Goal: Information Seeking & Learning: Learn about a topic

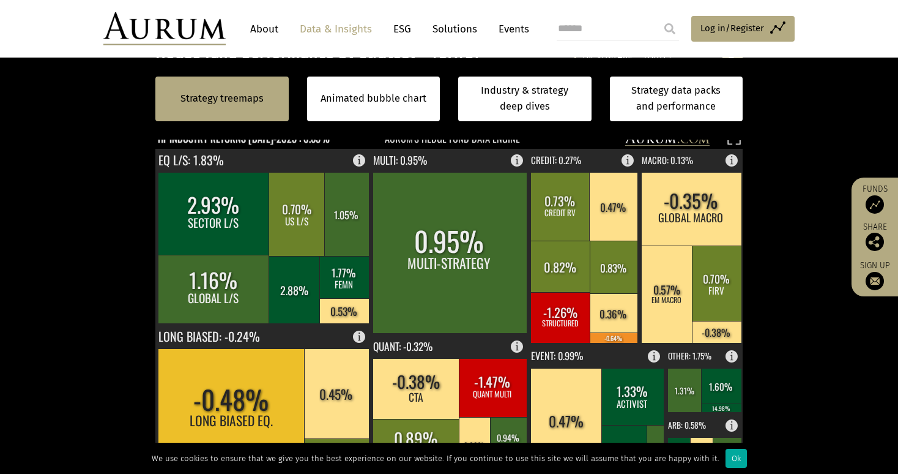
scroll to position [360, 0]
click at [154, 209] on div "By strategy – July 2025 By strategy – July 2025 By strategy – year to date 2016…" at bounding box center [449, 371] width 612 height 653
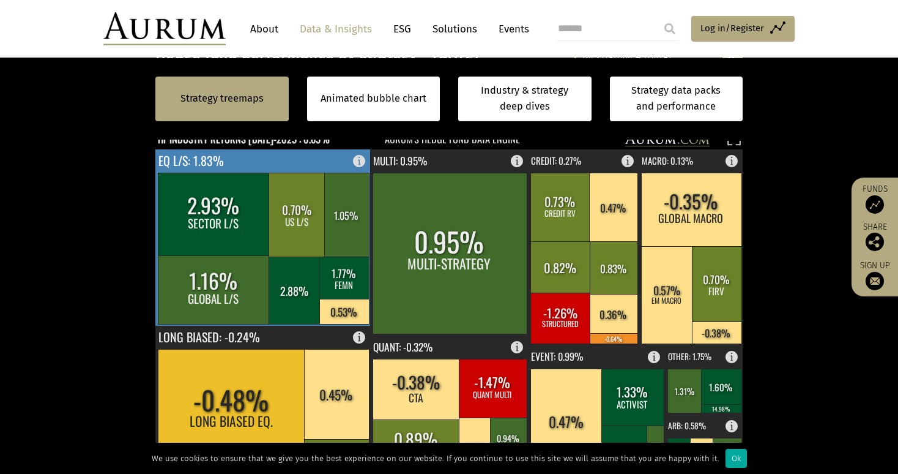
click at [171, 210] on rect at bounding box center [214, 214] width 112 height 83
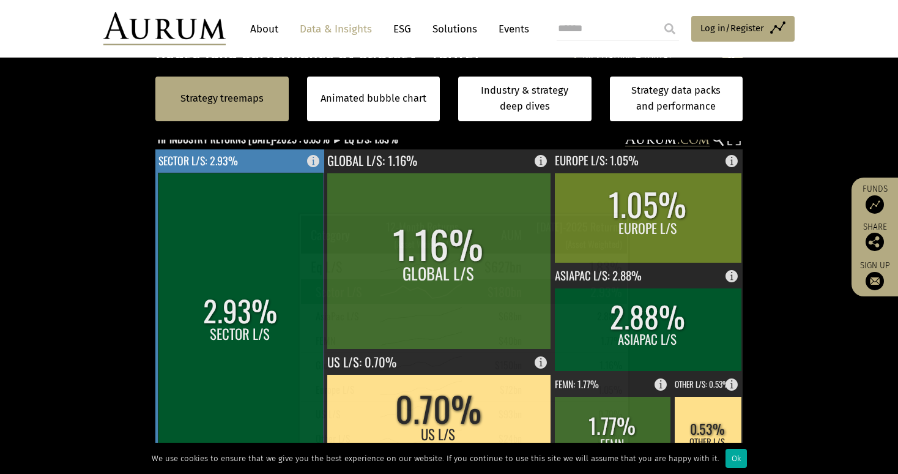
click at [267, 229] on rect at bounding box center [240, 323] width 165 height 300
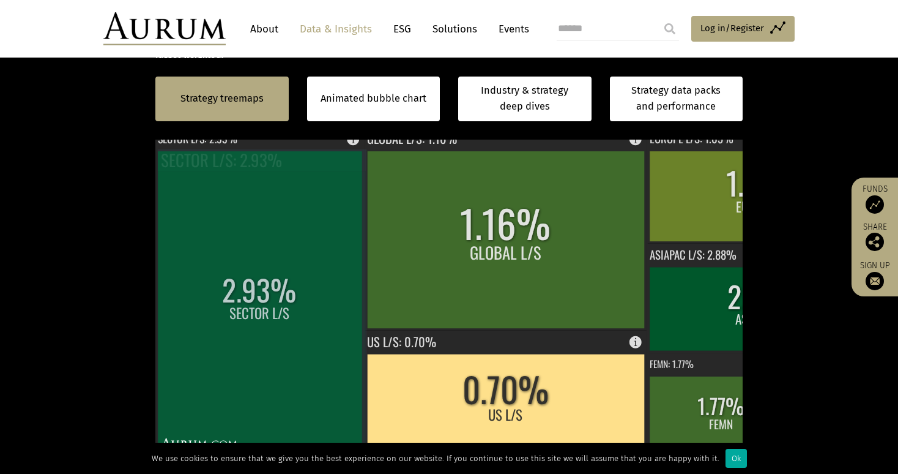
scroll to position [382, 0]
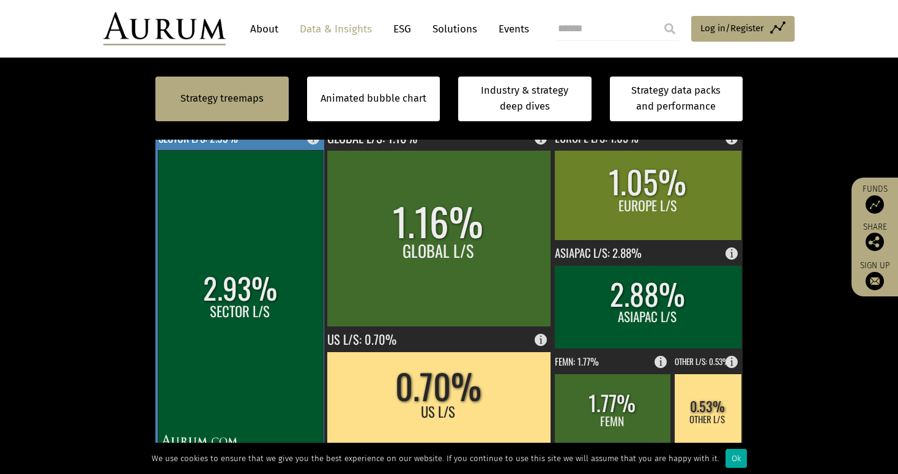
click at [267, 229] on rect at bounding box center [240, 300] width 165 height 300
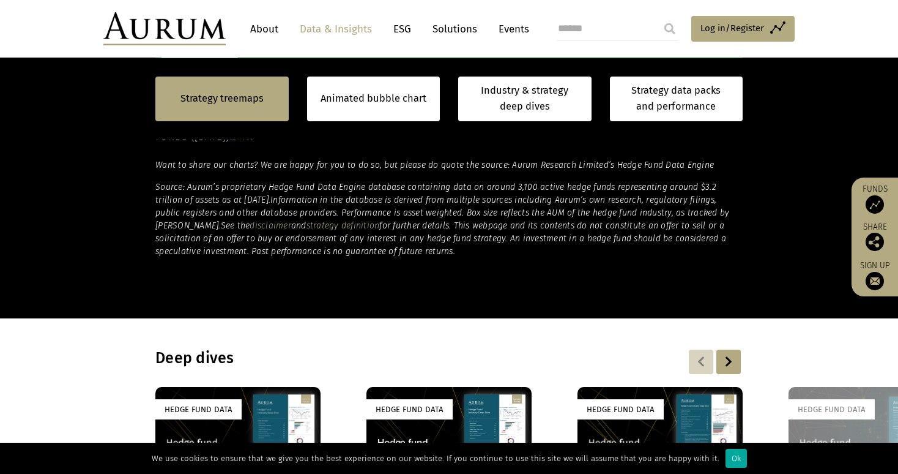
scroll to position [650, 0]
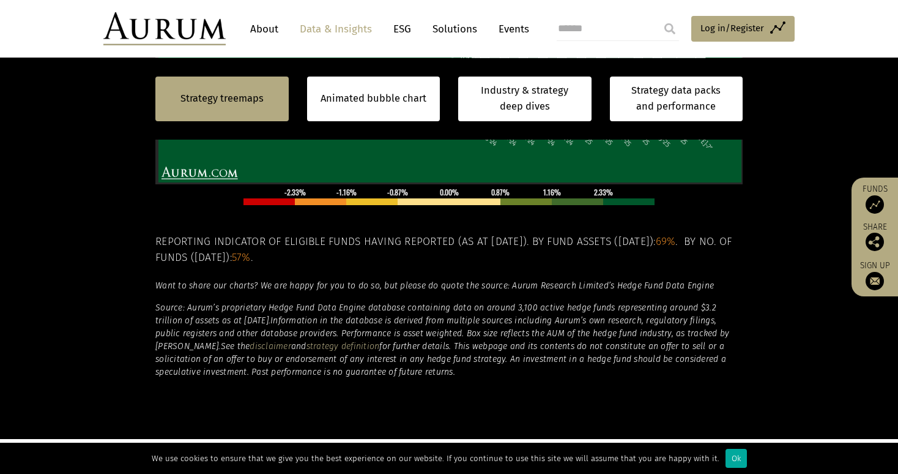
click at [255, 121] on div "Strategy treemaps Animated bubble chart Industry & strategy deep dives Strategy…" at bounding box center [448, 98] width 587 height 81
click at [255, 105] on link "Strategy treemaps" at bounding box center [221, 99] width 83 height 16
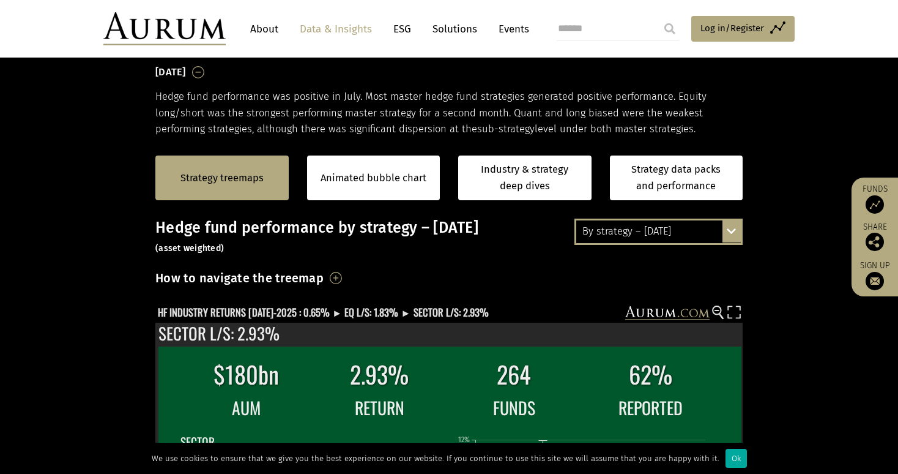
scroll to position [185, 0]
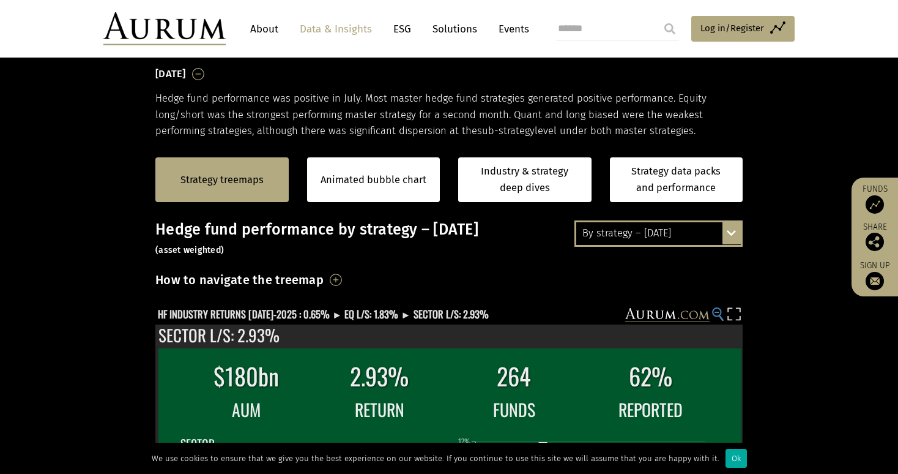
click at [719, 312] on circle at bounding box center [717, 312] width 8 height 8
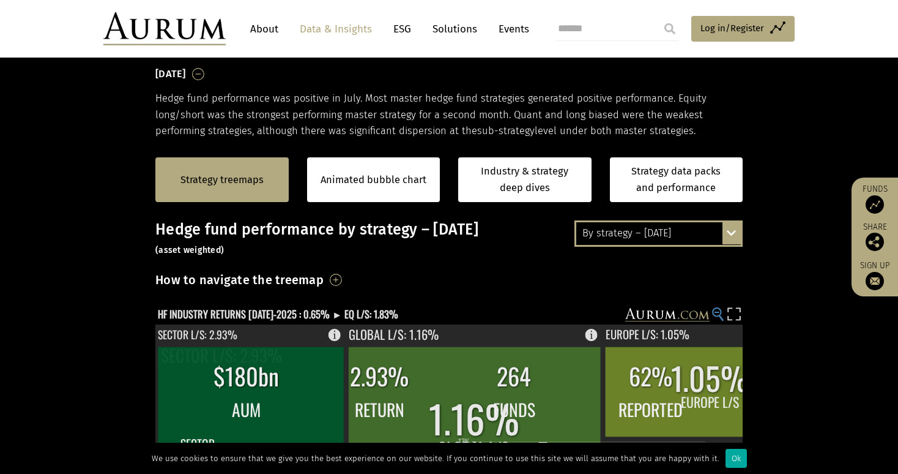
click at [719, 312] on circle at bounding box center [717, 312] width 8 height 8
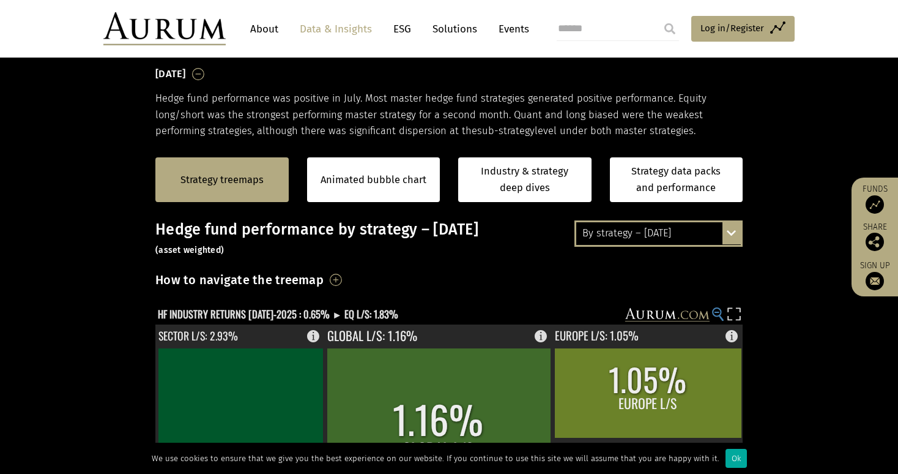
click at [719, 312] on circle at bounding box center [717, 312] width 8 height 8
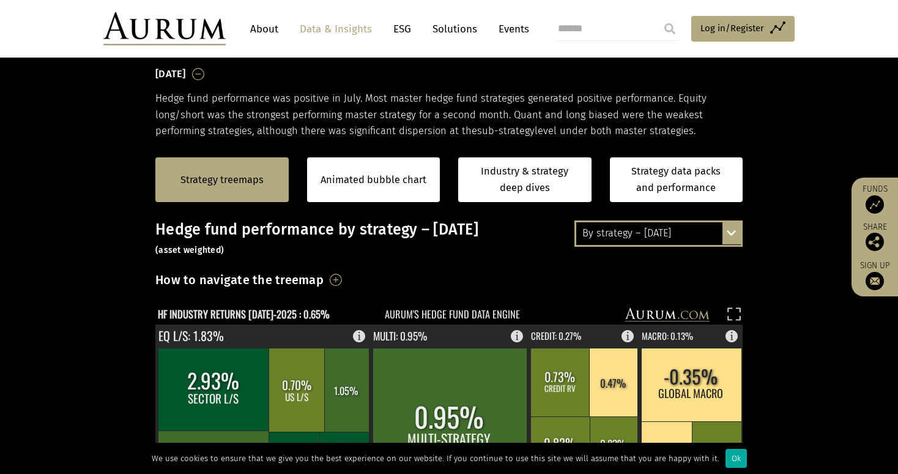
click at [719, 312] on rect at bounding box center [440, 315] width 570 height 17
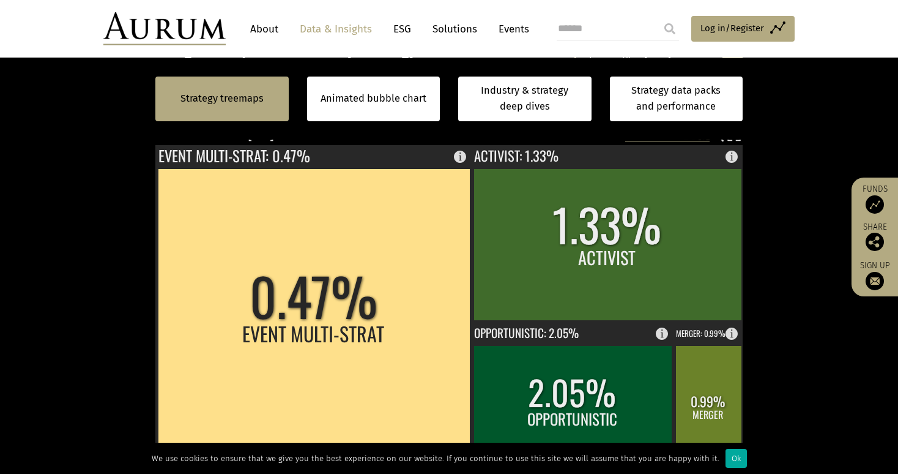
scroll to position [362, 0]
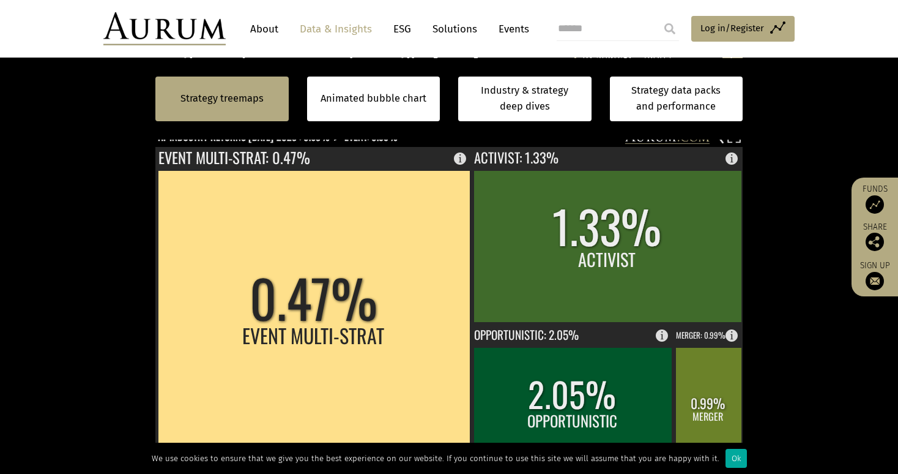
click at [730, 241] on rect at bounding box center [608, 246] width 268 height 152
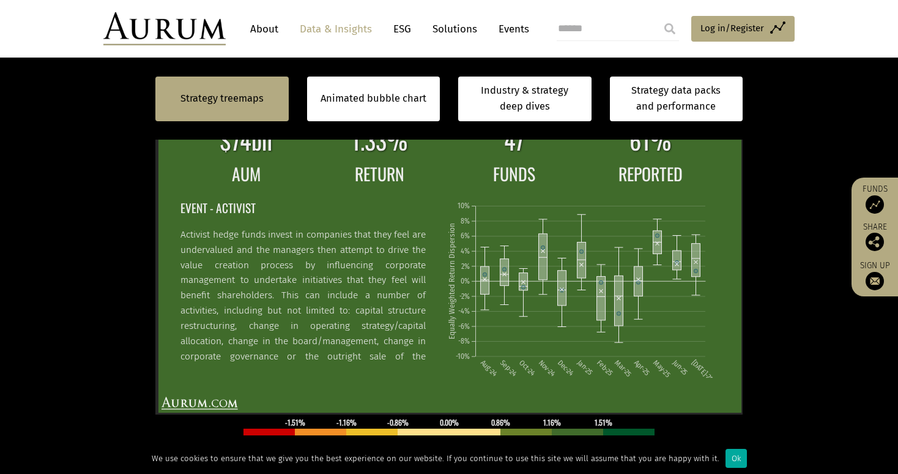
scroll to position [416, 0]
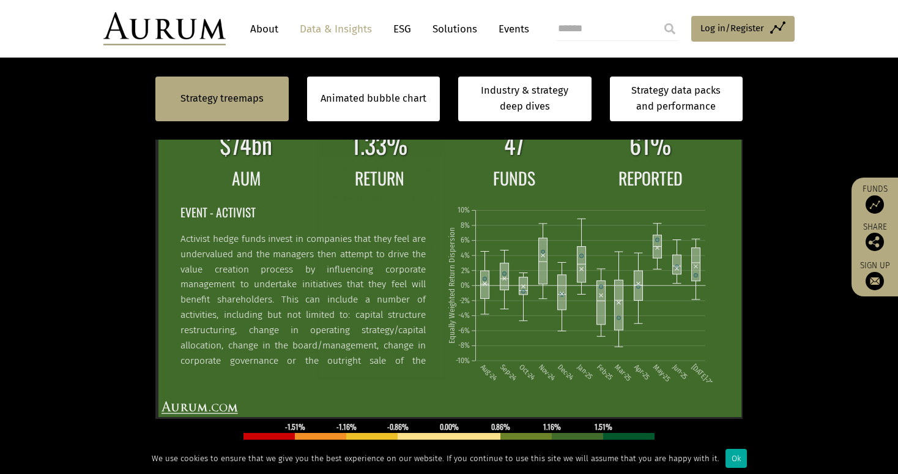
click at [827, 269] on section "Strategy treemaps Animated bubble chart Industry & strategy deep dives Strategy…" at bounding box center [449, 290] width 898 height 765
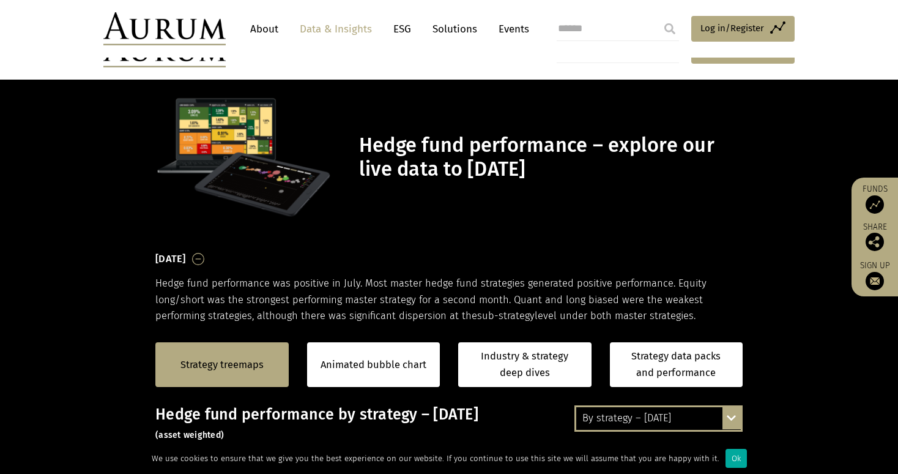
scroll to position [149, 0]
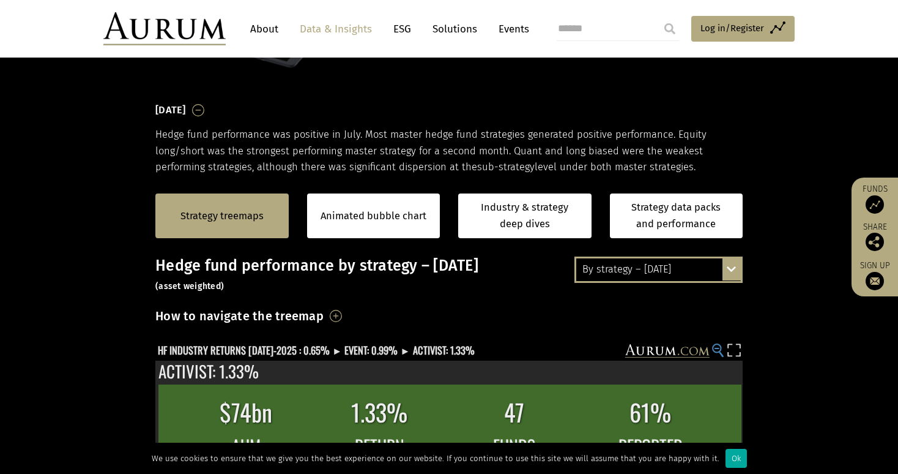
click at [713, 352] on g at bounding box center [718, 350] width 11 height 13
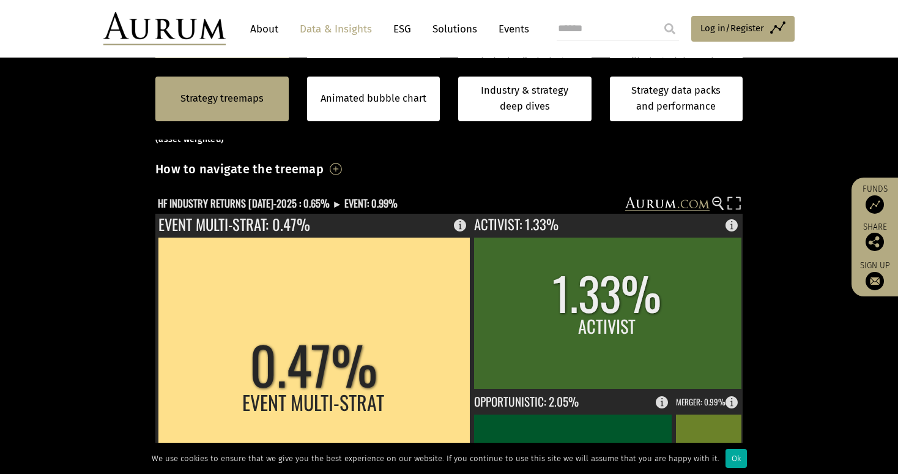
scroll to position [317, 0]
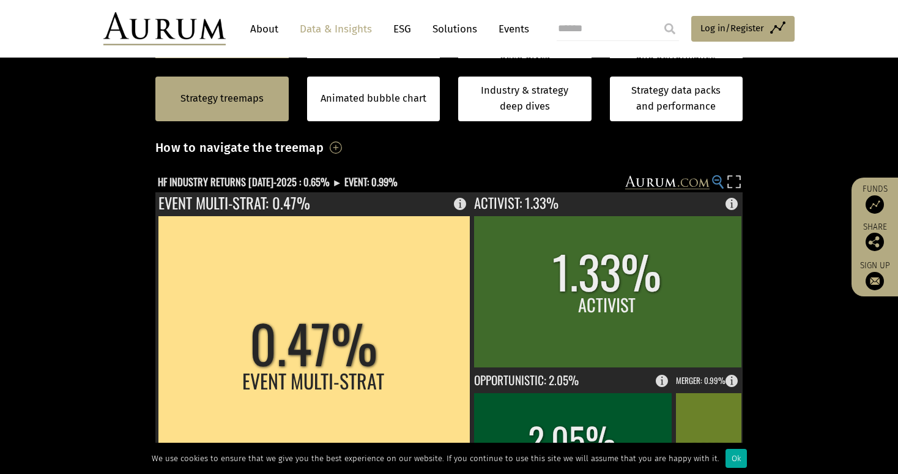
click at [714, 185] on g at bounding box center [718, 182] width 11 height 13
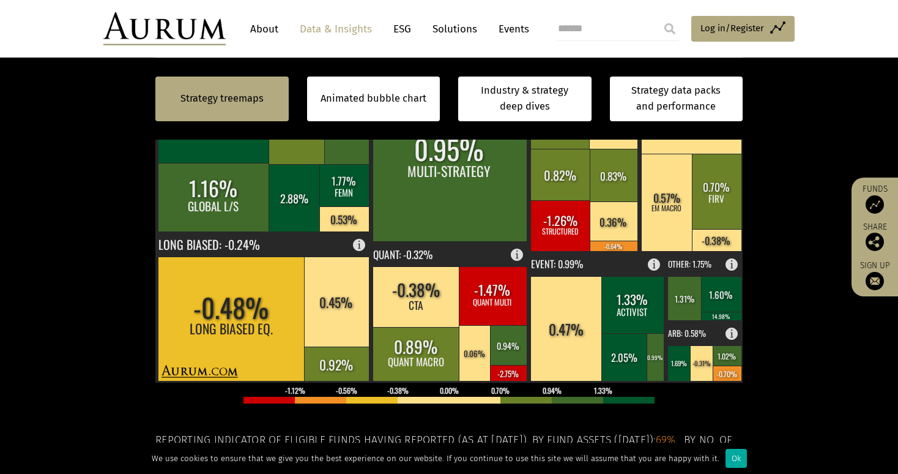
scroll to position [455, 0]
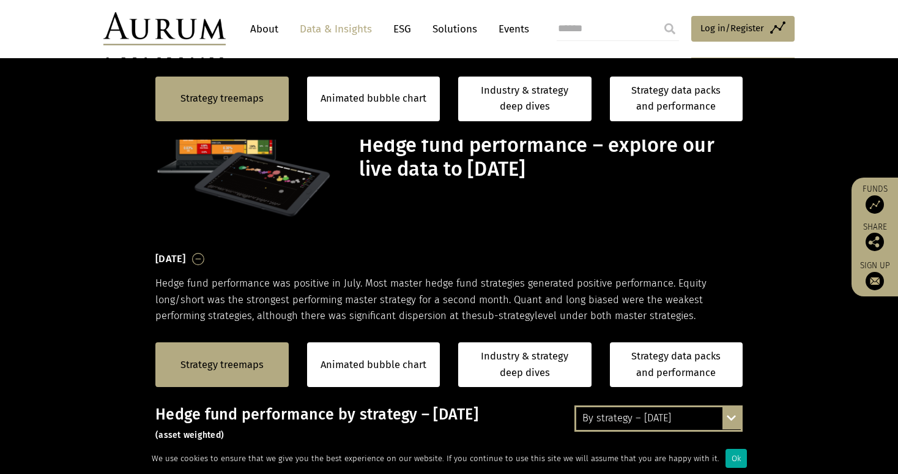
scroll to position [455, 0]
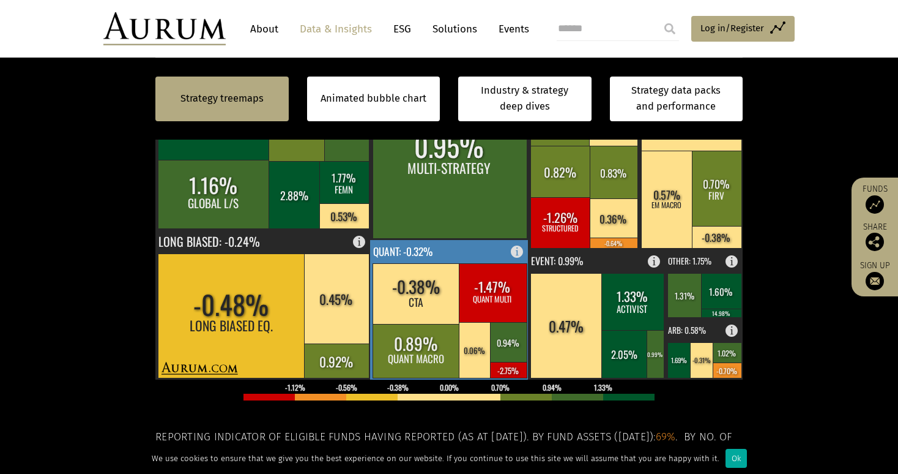
click at [411, 248] on text "QUANT: -0.32%" at bounding box center [402, 250] width 59 height 16
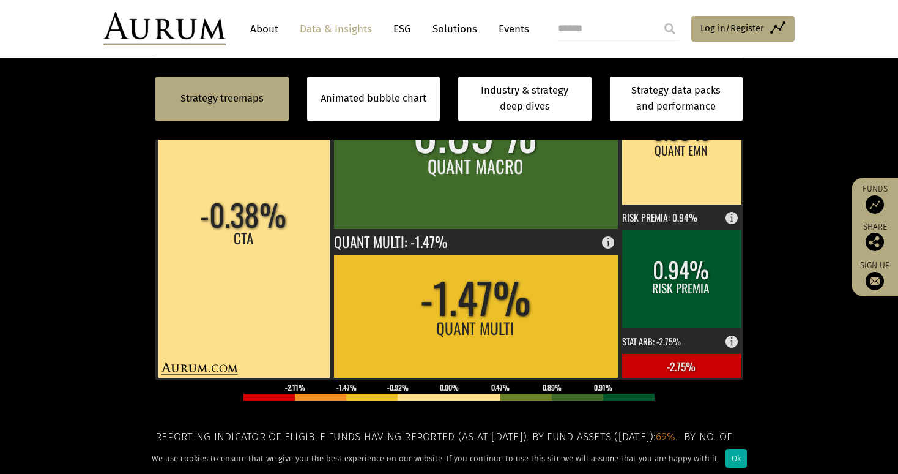
scroll to position [389, 0]
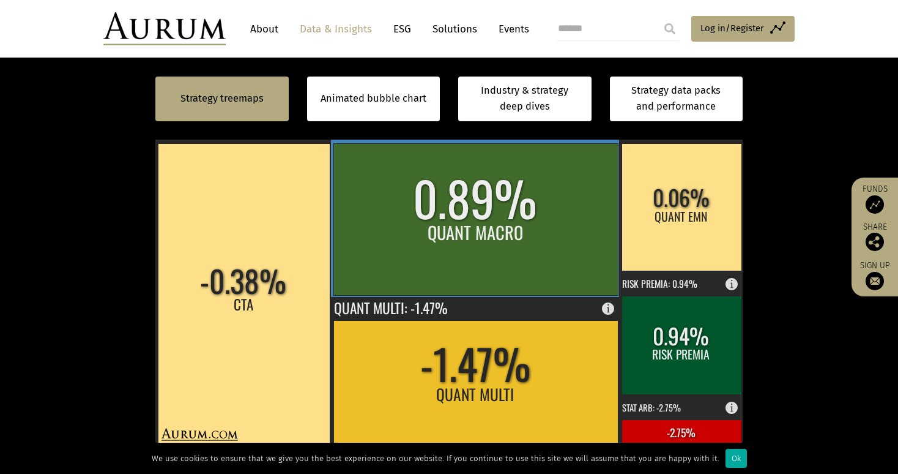
click at [505, 212] on rect at bounding box center [475, 219] width 284 height 152
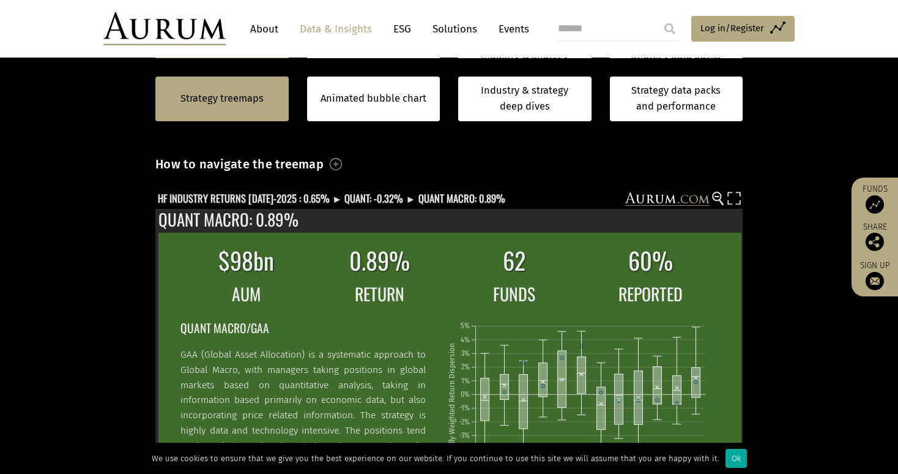
scroll to position [299, 0]
click at [718, 195] on circle at bounding box center [717, 197] width 8 height 8
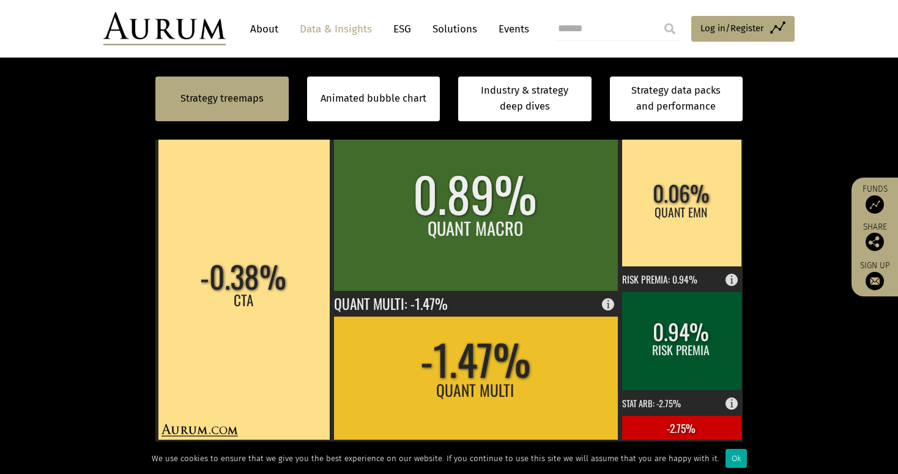
scroll to position [394, 0]
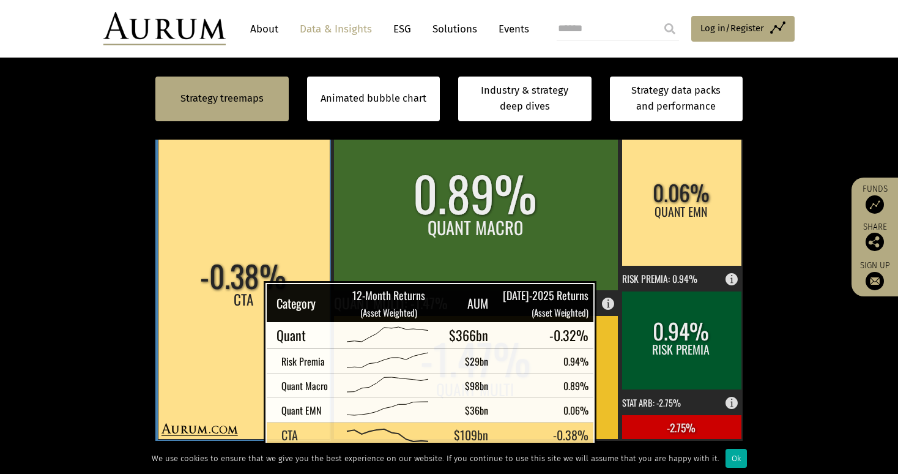
click at [233, 298] on rect at bounding box center [244, 288] width 172 height 300
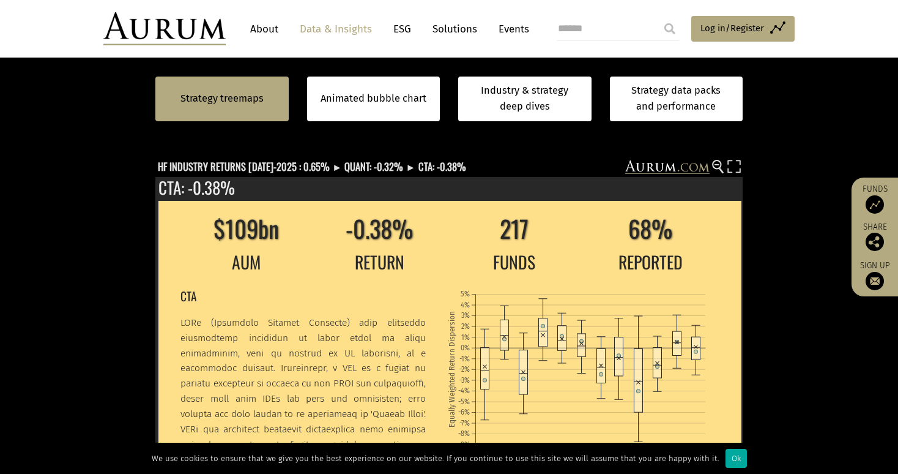
scroll to position [300, 0]
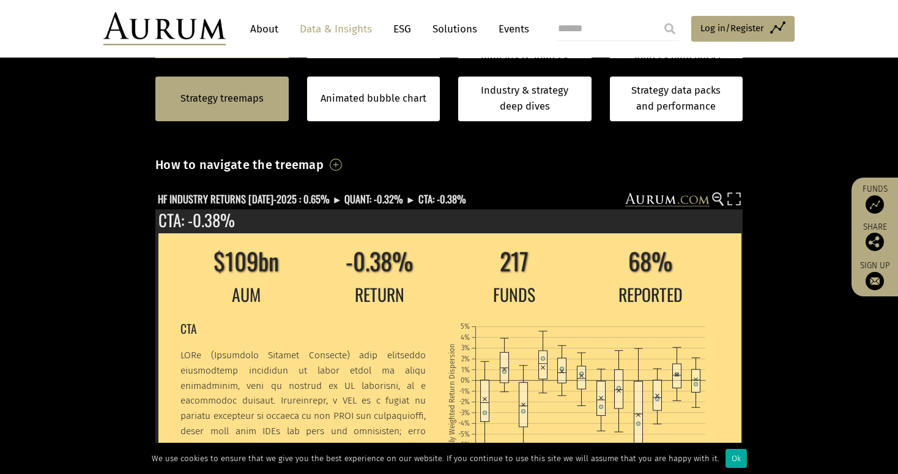
click at [715, 185] on div "Hedge fund performance by strategy – July 2025 (asset weighted) How to navigate…" at bounding box center [448, 416] width 587 height 622
click at [718, 201] on g at bounding box center [718, 199] width 11 height 13
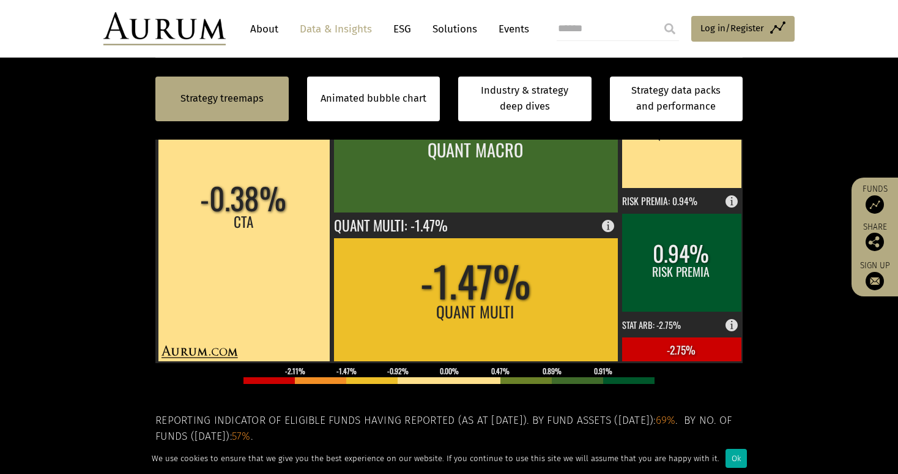
scroll to position [491, 0]
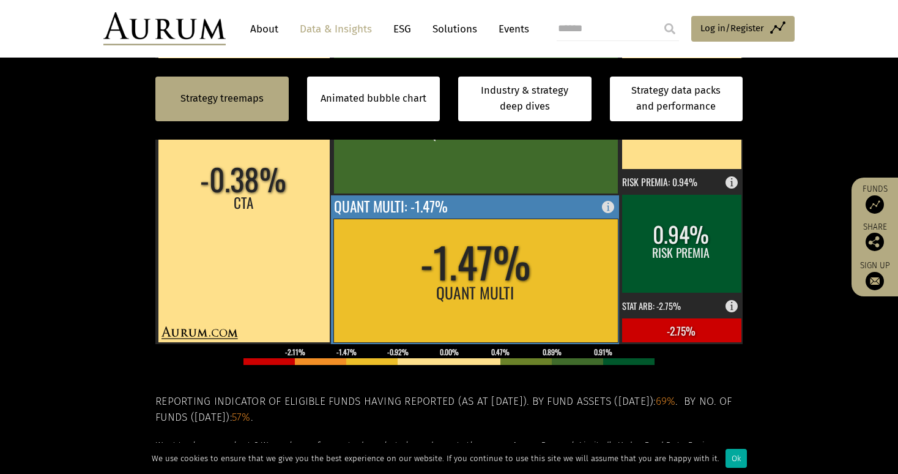
click at [455, 288] on rect at bounding box center [475, 280] width 284 height 124
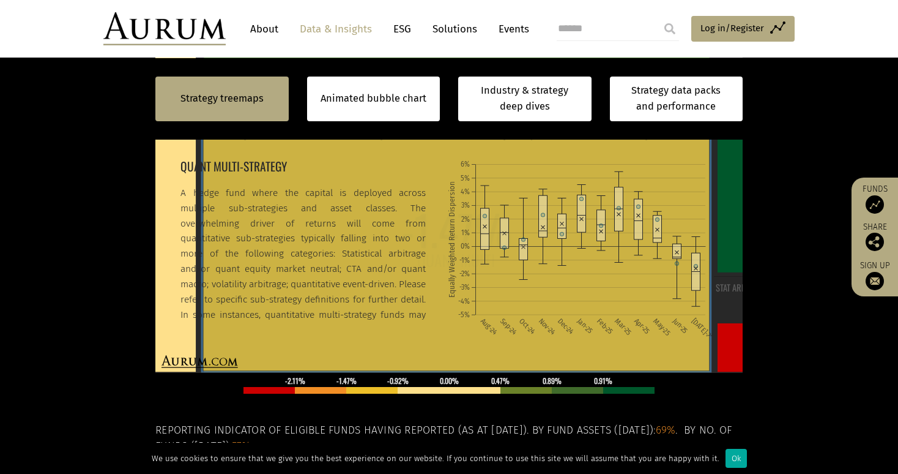
scroll to position [26, 0]
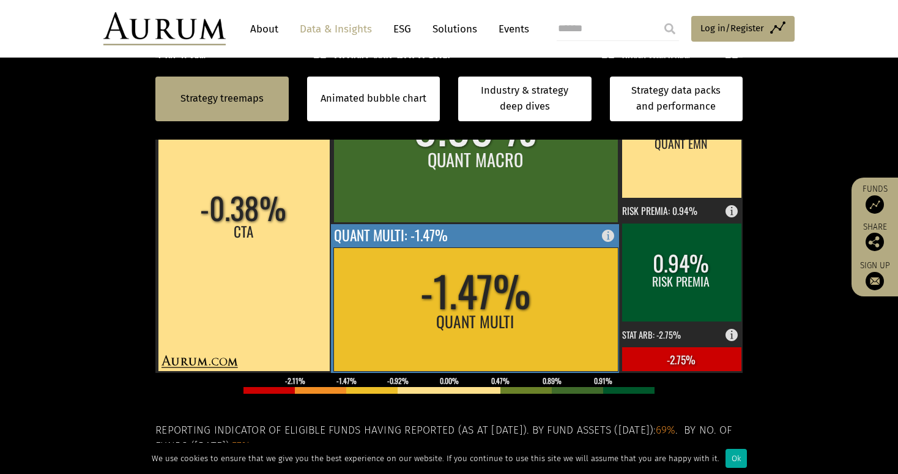
click at [417, 286] on rect at bounding box center [475, 309] width 284 height 124
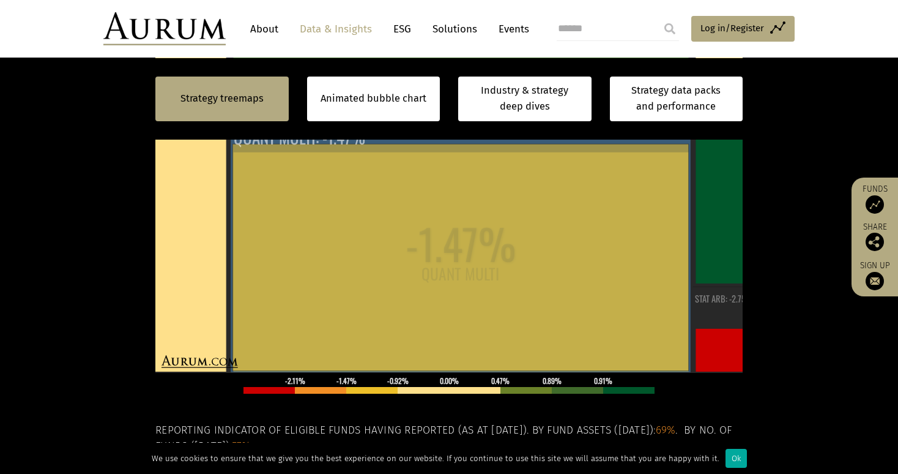
scroll to position [27, 0]
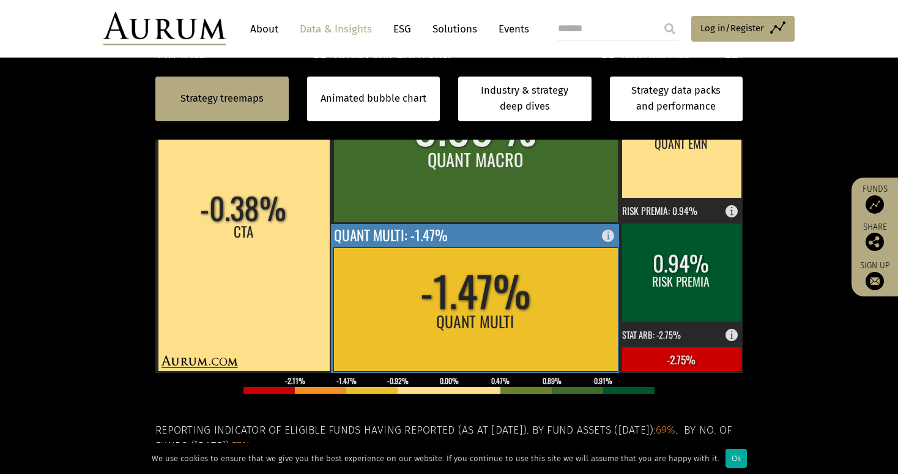
click at [408, 294] on rect at bounding box center [475, 309] width 284 height 124
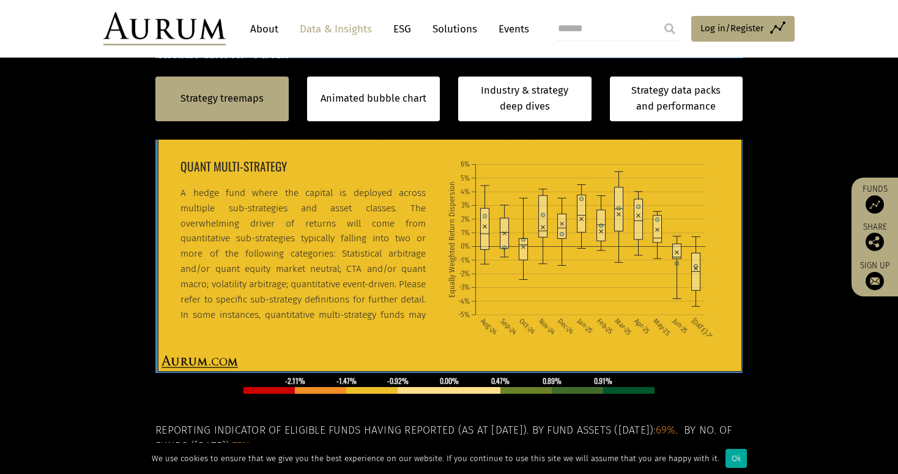
drag, startPoint x: 393, startPoint y: 246, endPoint x: 396, endPoint y: 190, distance: 56.4
click at [396, 190] on p "A hedge fund where the capital is deployed across multiple sub-strategies and a…" at bounding box center [302, 284] width 245 height 198
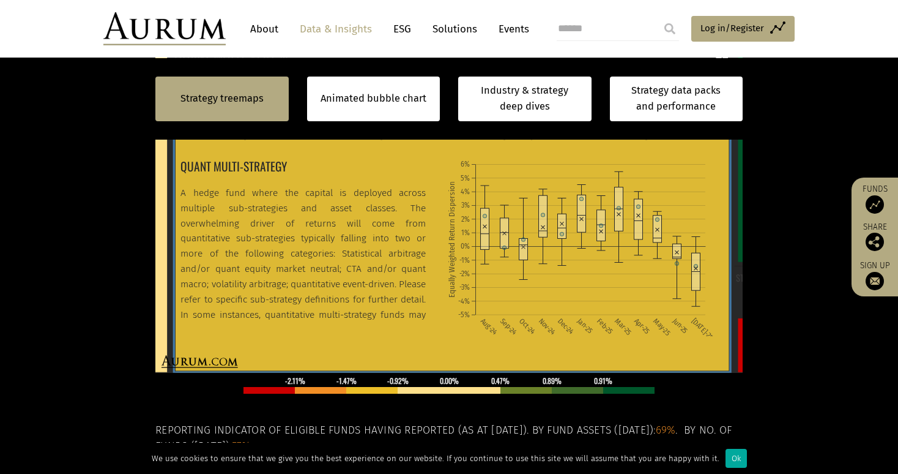
click at [407, 279] on p "A hedge fund where the capital is deployed across multiple sub-strategies and a…" at bounding box center [302, 284] width 245 height 198
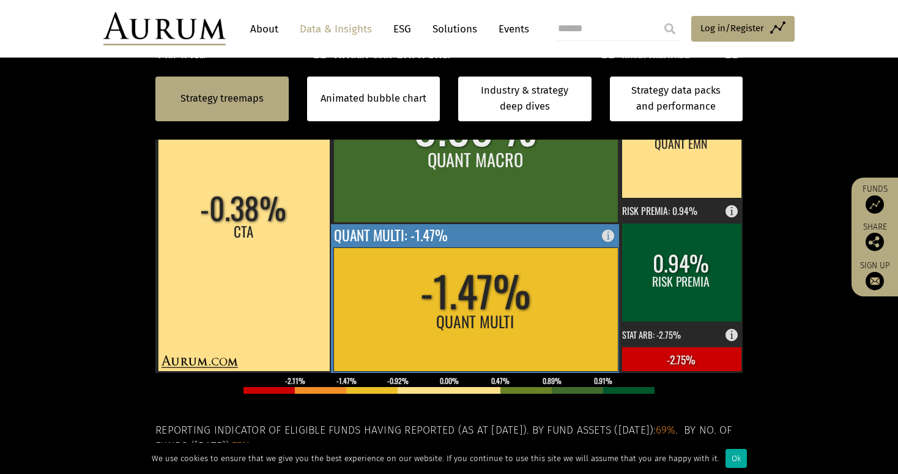
click at [410, 283] on rect at bounding box center [475, 309] width 284 height 124
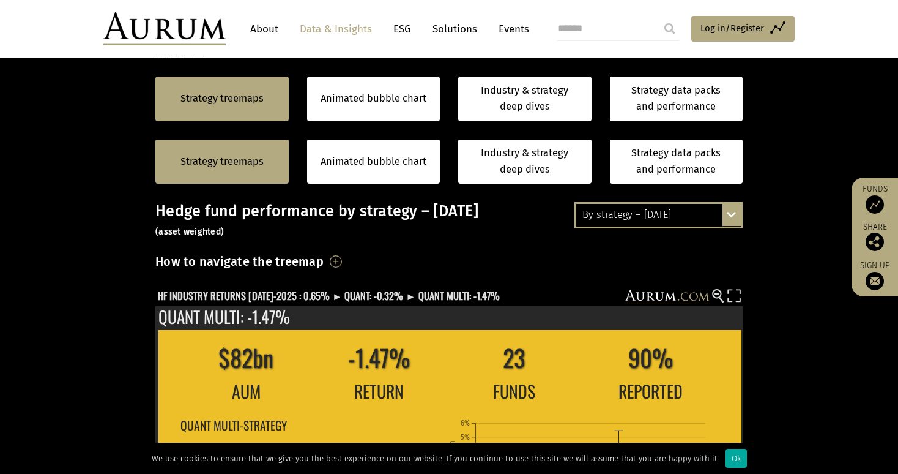
scroll to position [58, 0]
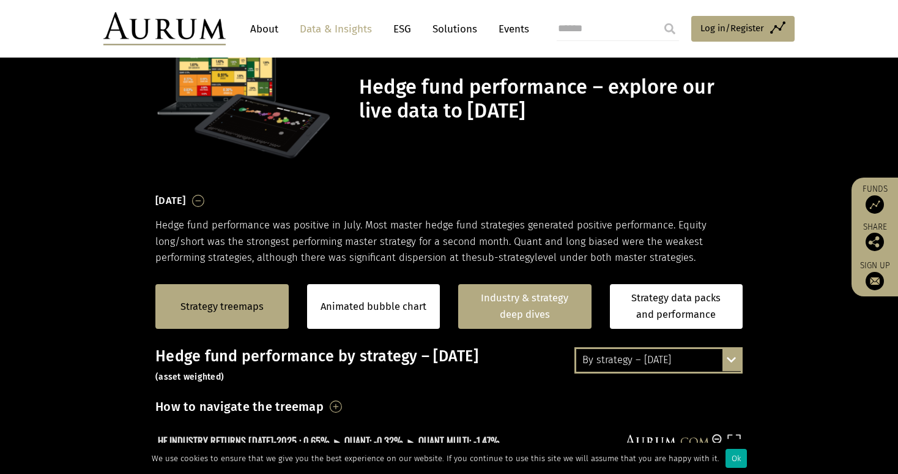
click at [478, 313] on link "Industry & strategy deep dives" at bounding box center [524, 306] width 133 height 45
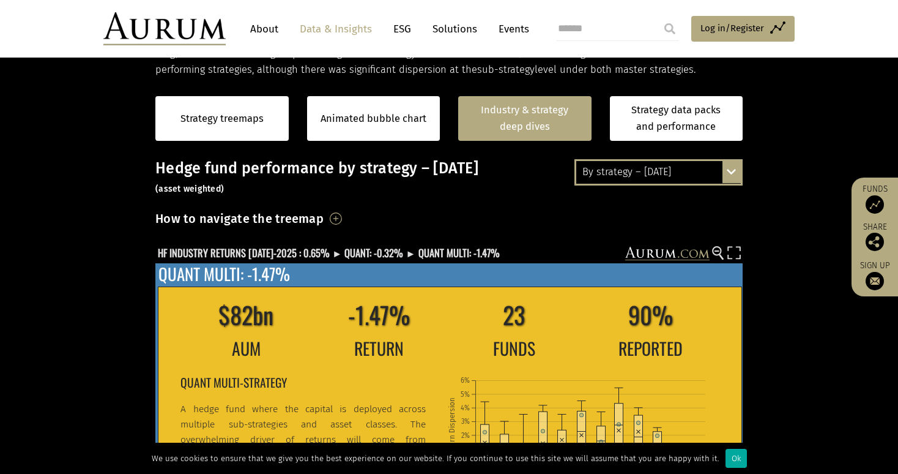
scroll to position [193, 0]
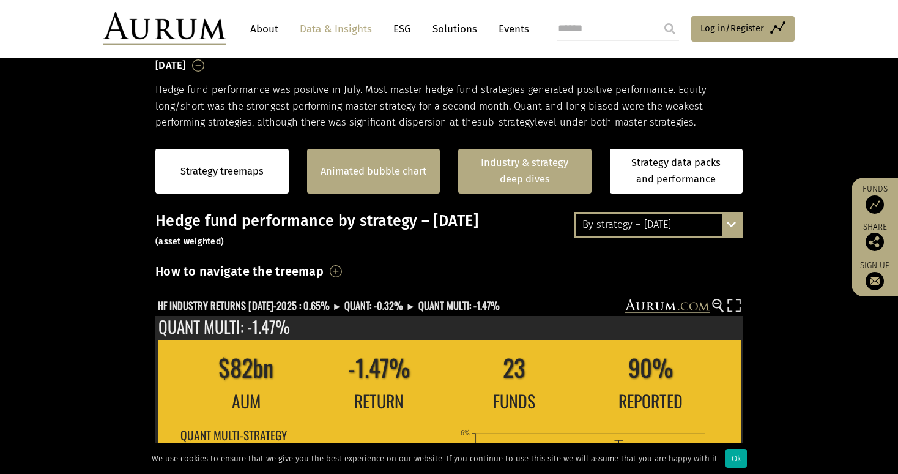
click at [399, 169] on link "Animated bubble chart" at bounding box center [374, 171] width 106 height 16
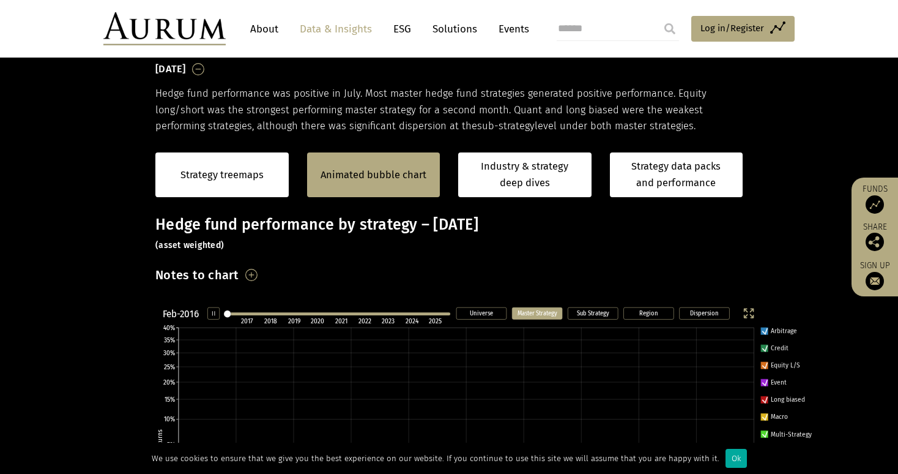
scroll to position [187, 0]
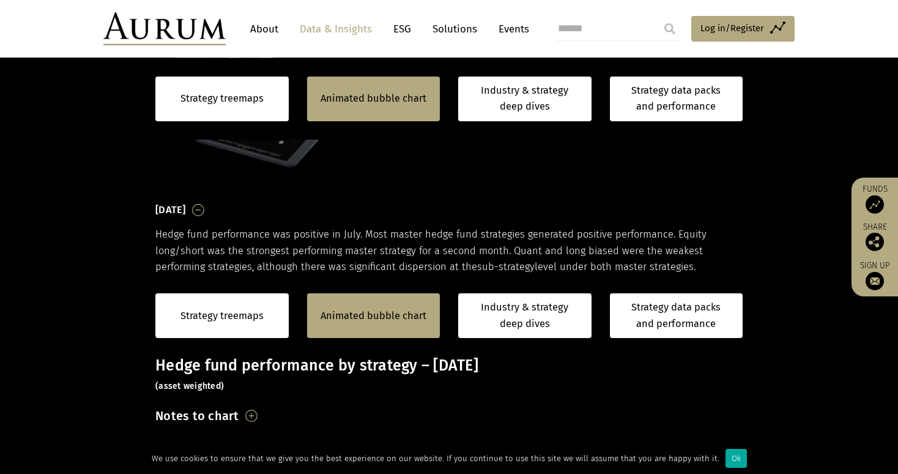
scroll to position [1, 0]
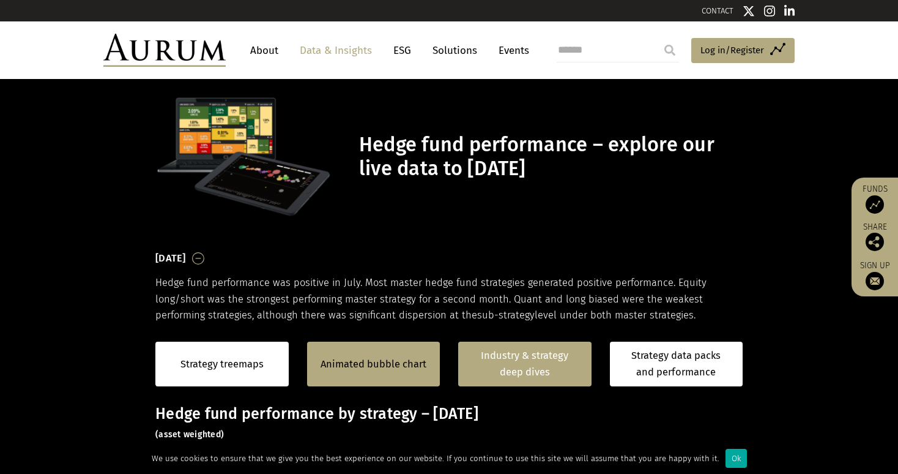
click at [515, 363] on link "Industry & strategy deep dives" at bounding box center [524, 363] width 133 height 45
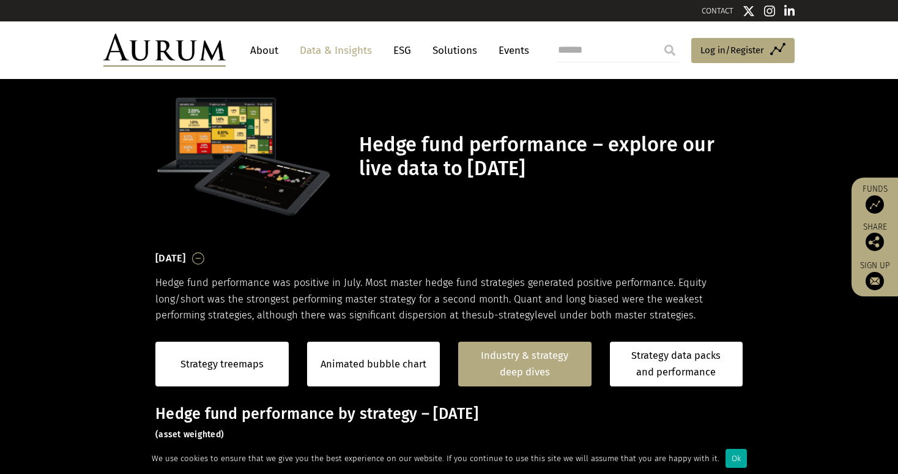
scroll to position [68, 0]
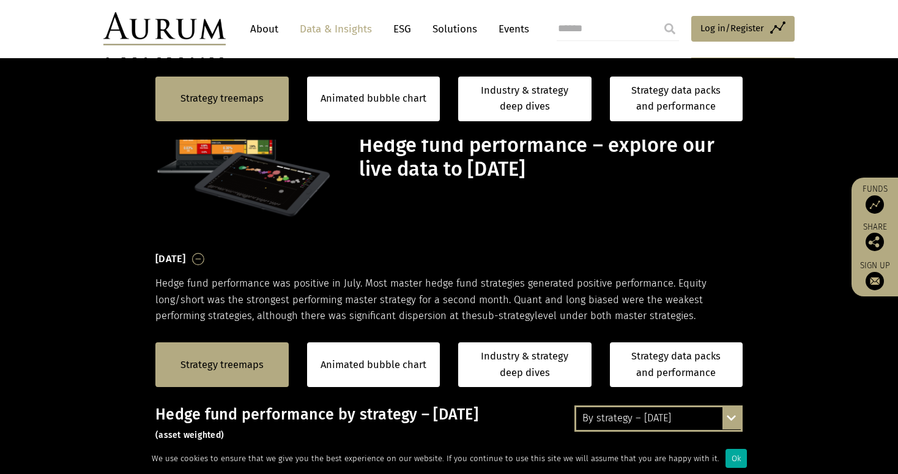
scroll to position [280, 0]
